Goal: Task Accomplishment & Management: Manage account settings

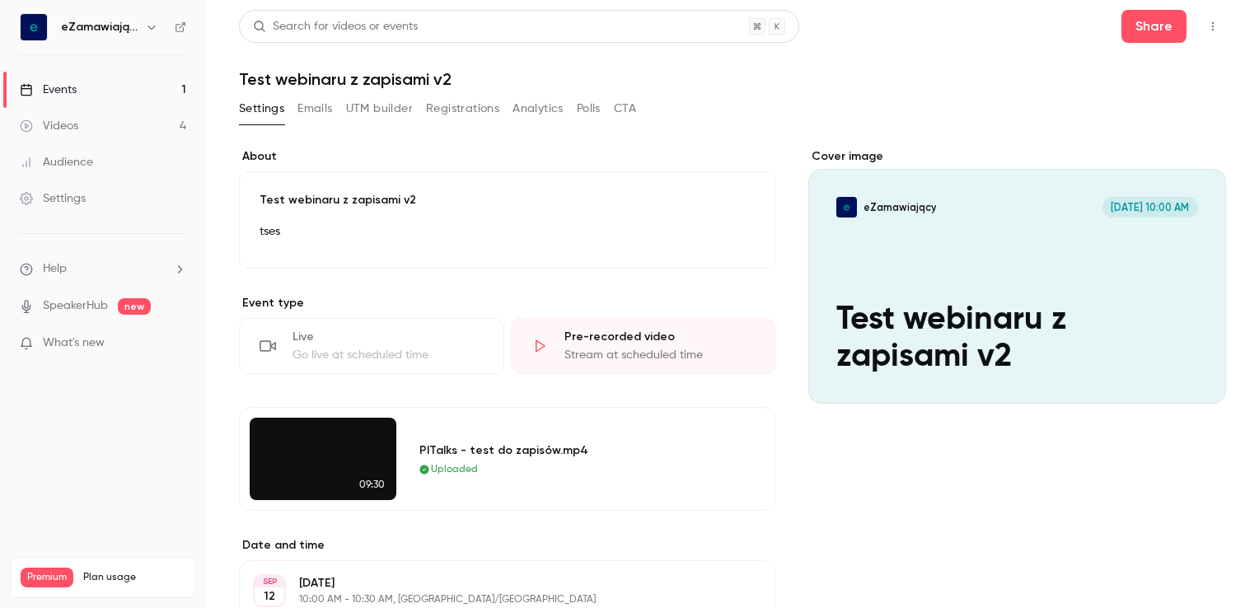
click at [100, 82] on link "Events 1" at bounding box center [103, 90] width 206 height 36
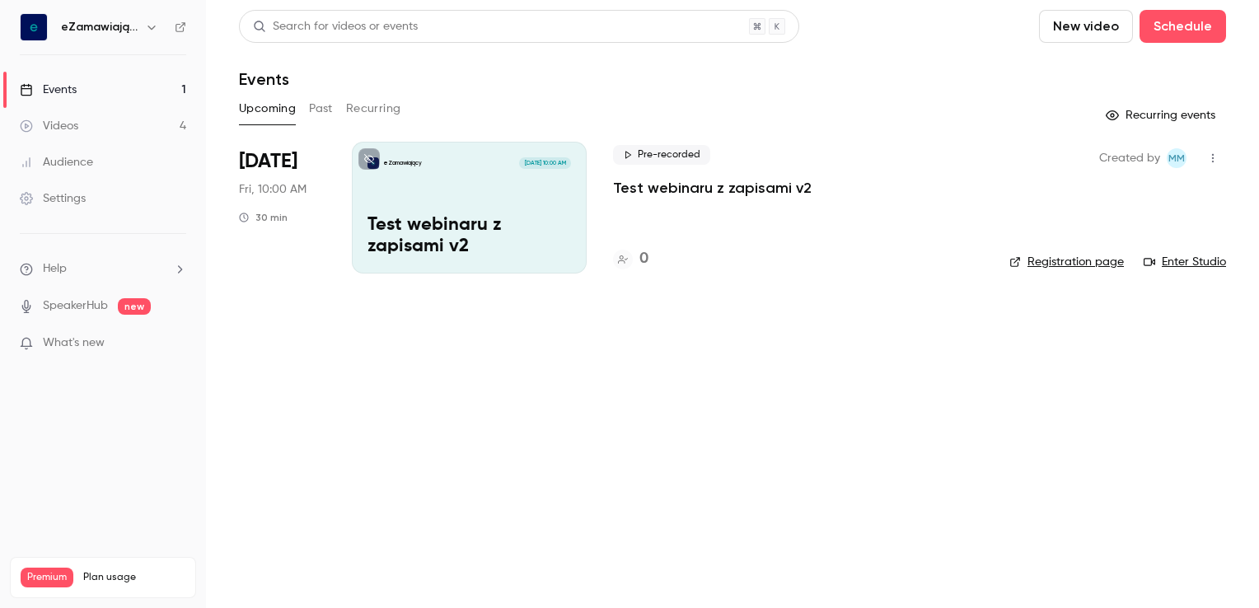
click at [1206, 158] on button "button" at bounding box center [1213, 158] width 26 height 26
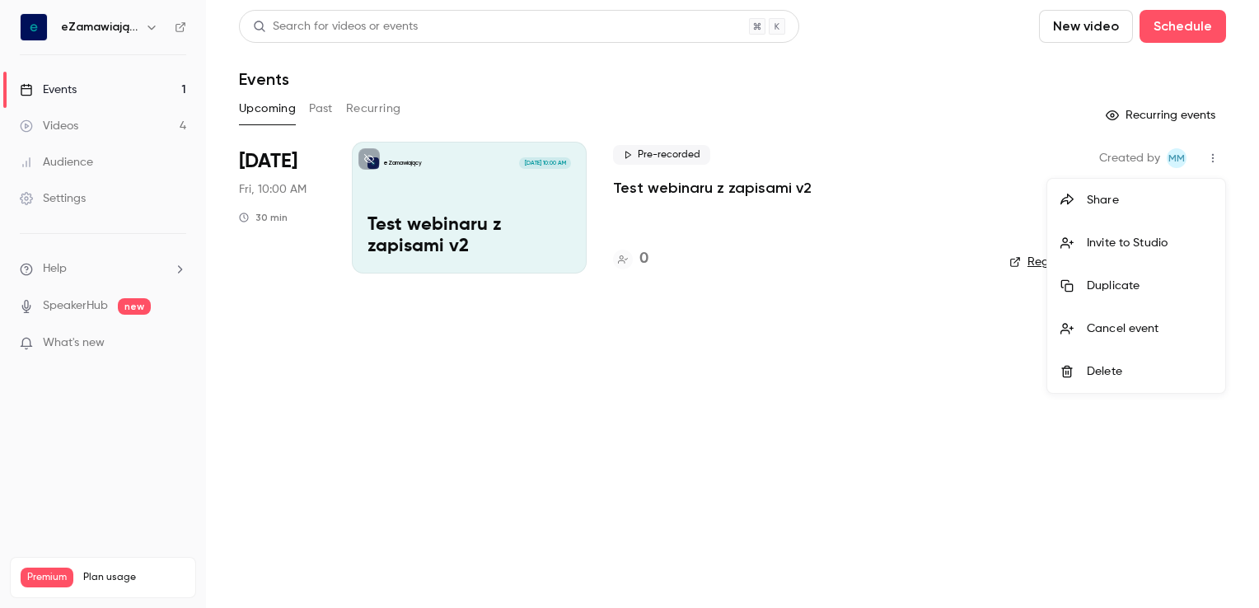
click at [462, 196] on div at bounding box center [629, 304] width 1259 height 608
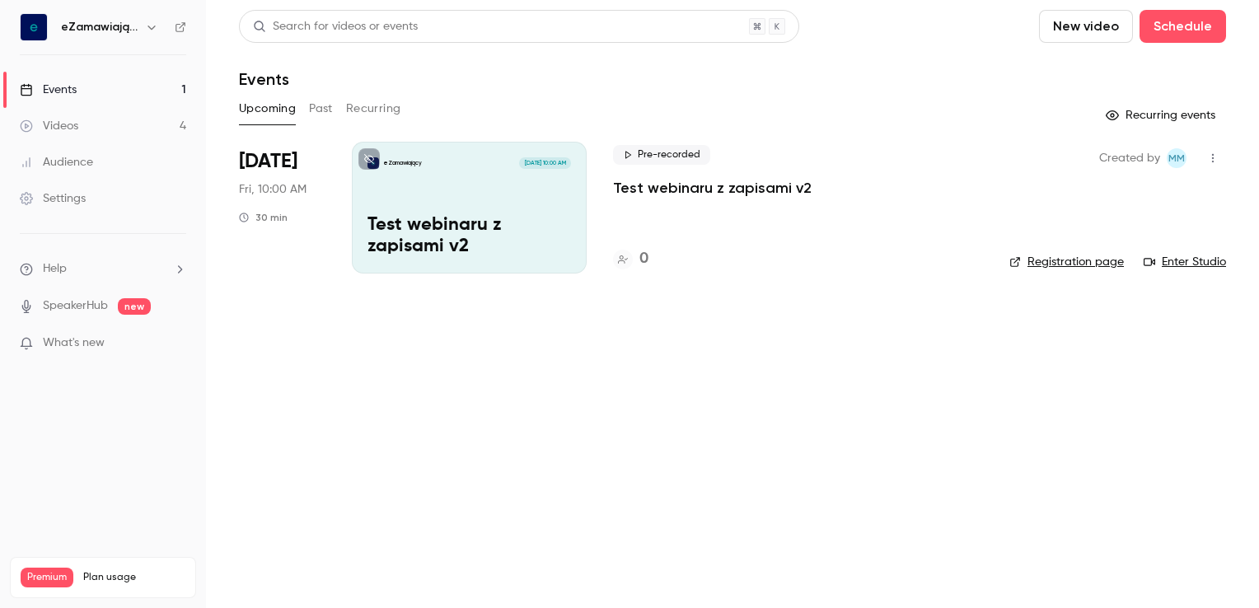
click at [491, 193] on div "eZamawiający [DATE] 10:00 AM Test webinaru z zapisami v2" at bounding box center [469, 208] width 235 height 132
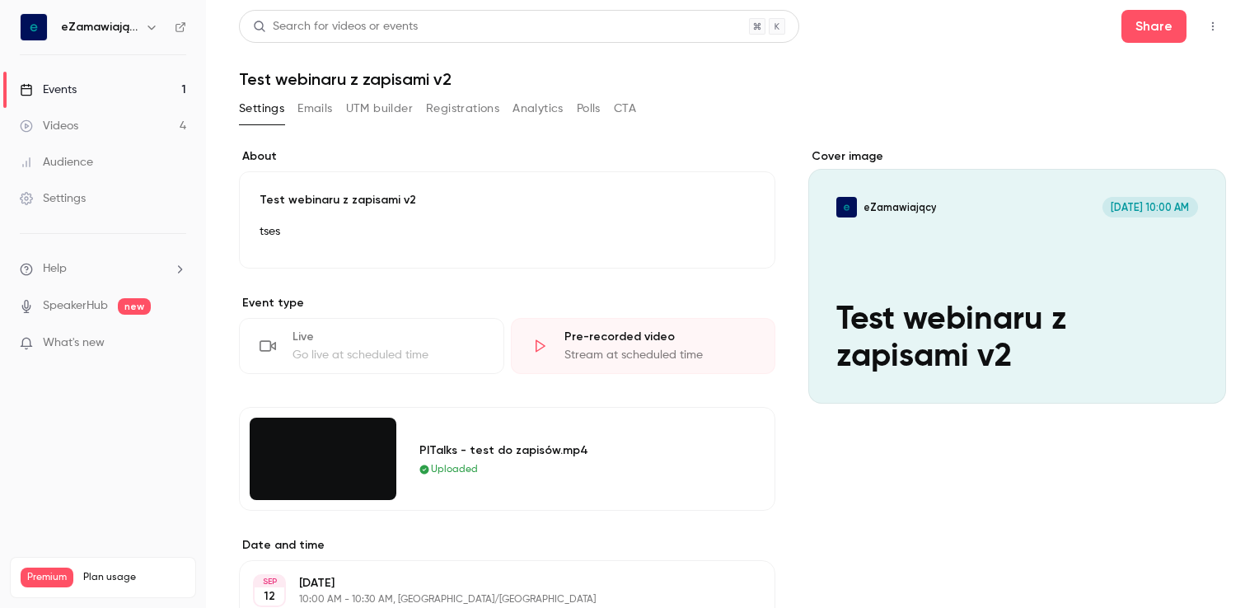
click at [725, 238] on button "Edit" at bounding box center [726, 236] width 60 height 26
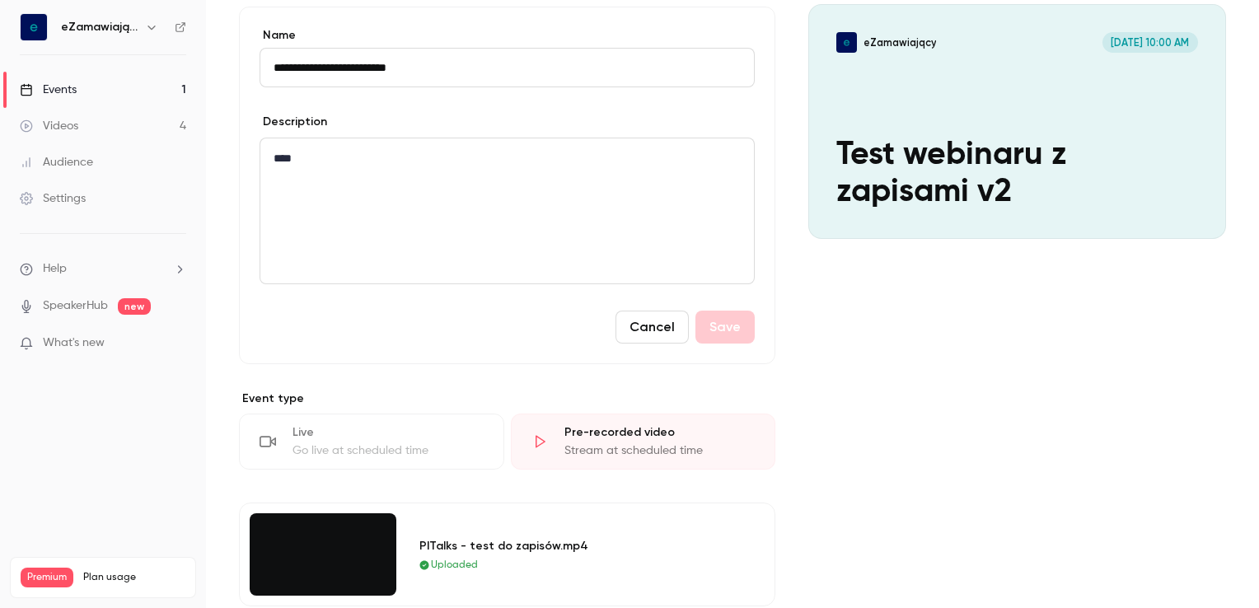
scroll to position [412, 0]
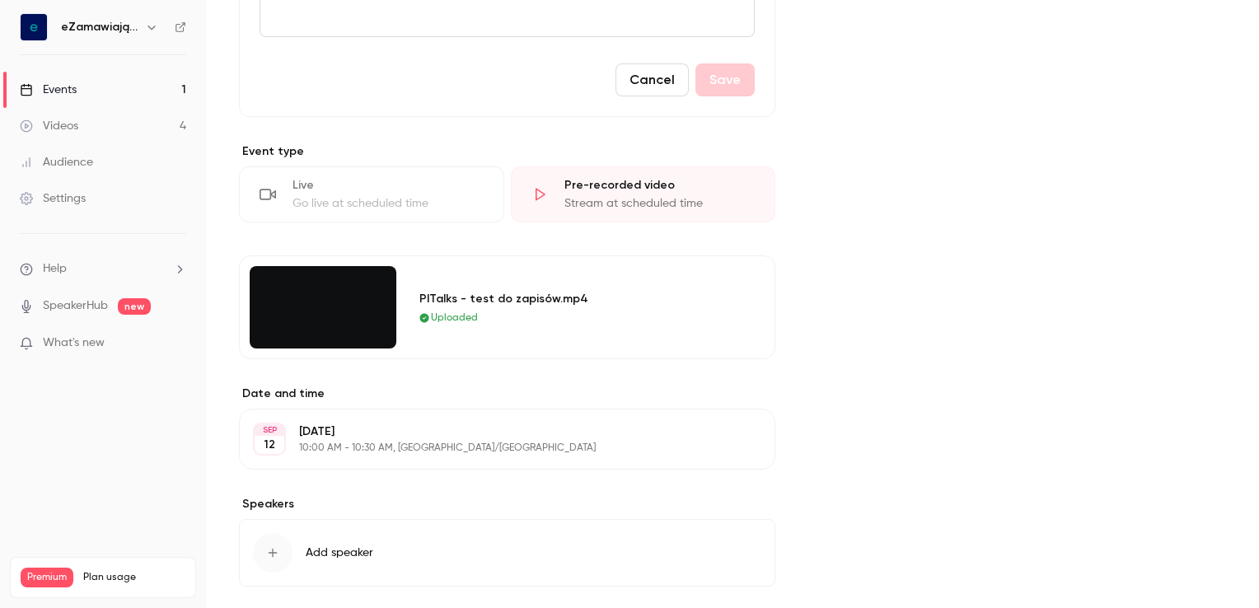
click at [682, 193] on div "Pre-recorded video Stream at scheduled time" at bounding box center [643, 194] width 265 height 56
